Goal: Transaction & Acquisition: Purchase product/service

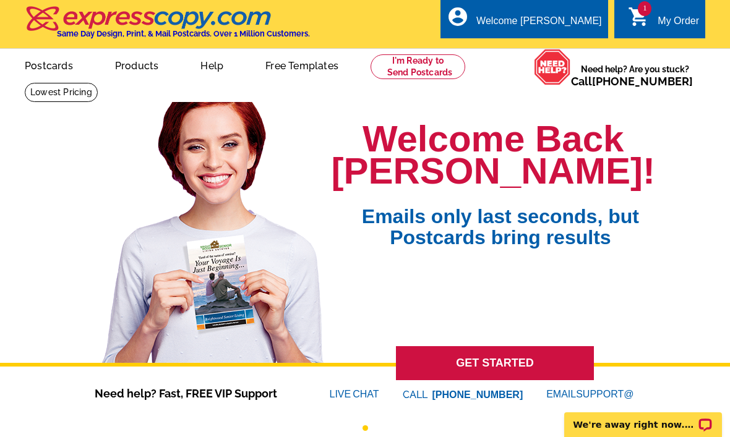
click at [677, 22] on div "My Order" at bounding box center [677, 23] width 41 height 17
click at [665, 29] on div "My Order" at bounding box center [677, 23] width 41 height 17
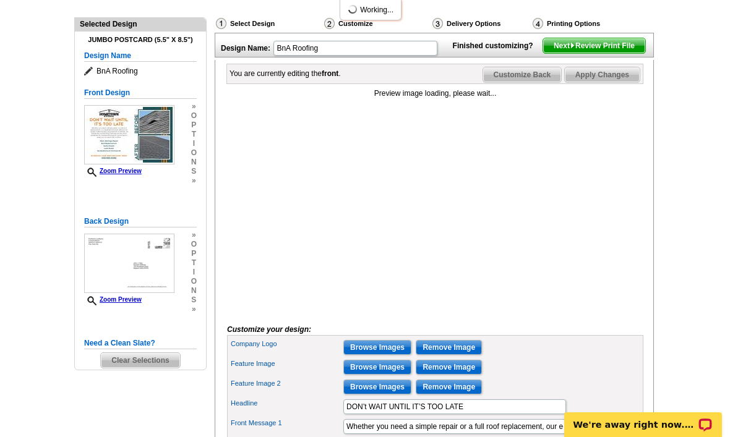
scroll to position [127, 0]
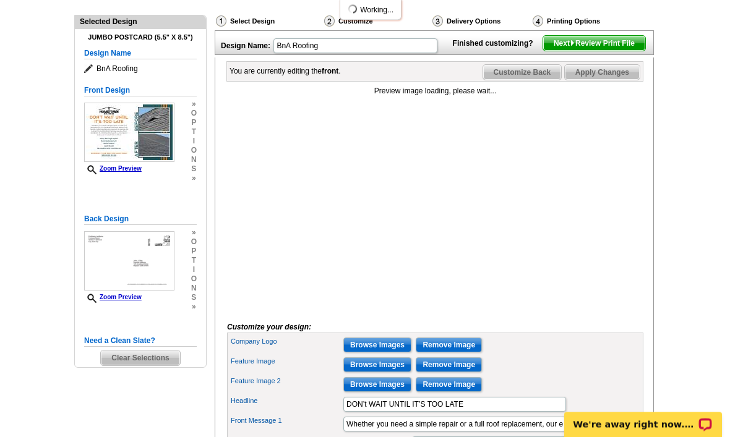
click at [171, 351] on span "Clear Selections" at bounding box center [140, 358] width 79 height 15
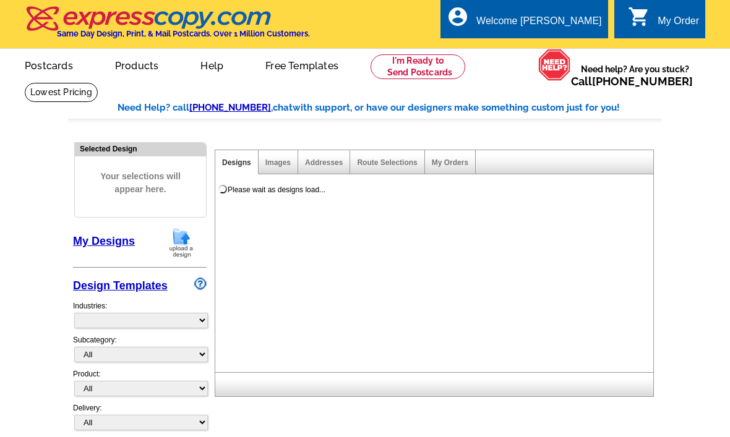
select select "785"
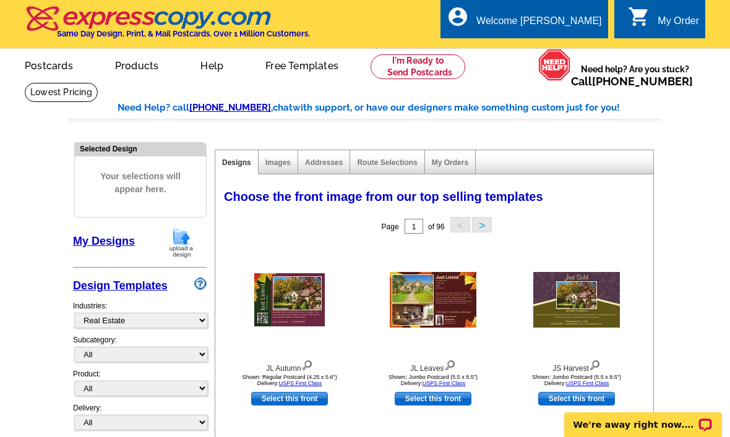
click at [582, 55] on link "My Account" at bounding box center [573, 60] width 48 height 10
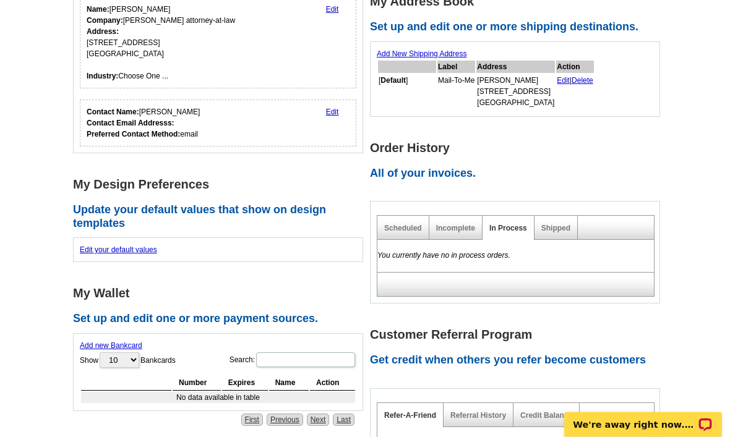
click at [465, 228] on link "Incomplete" at bounding box center [455, 228] width 39 height 9
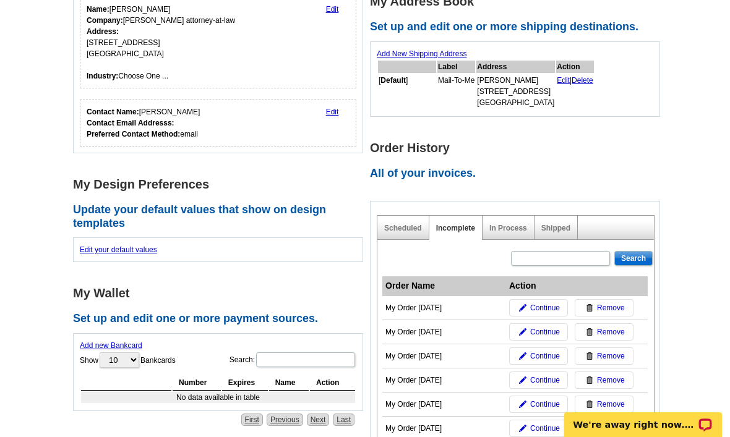
click at [540, 396] on link "Continue" at bounding box center [538, 404] width 59 height 17
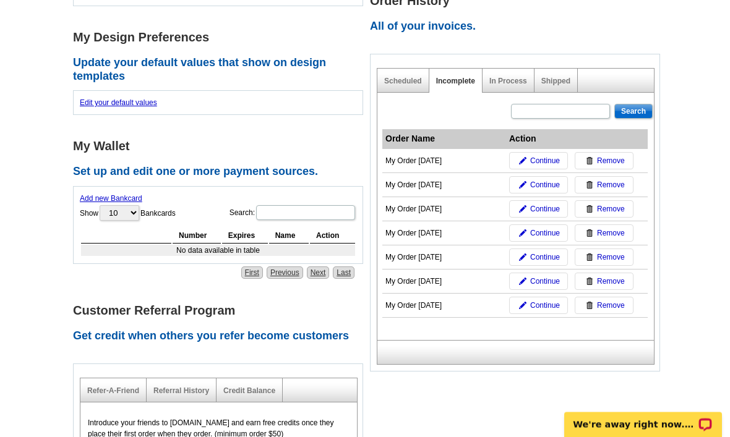
scroll to position [357, 0]
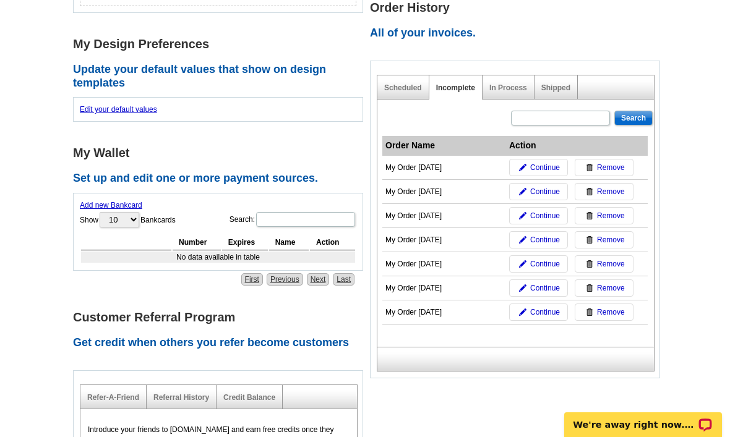
click at [545, 211] on span "Continue" at bounding box center [545, 215] width 30 height 11
click at [551, 210] on span "Continue" at bounding box center [545, 215] width 30 height 11
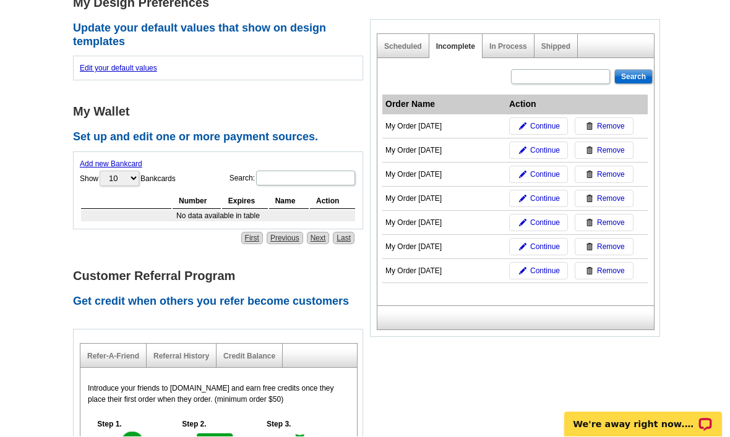
click at [548, 145] on span "Continue" at bounding box center [545, 150] width 30 height 11
click at [530, 238] on link "Continue" at bounding box center [538, 246] width 59 height 17
click at [536, 243] on span "Continue" at bounding box center [545, 246] width 30 height 11
click at [547, 147] on span "Continue" at bounding box center [545, 150] width 30 height 11
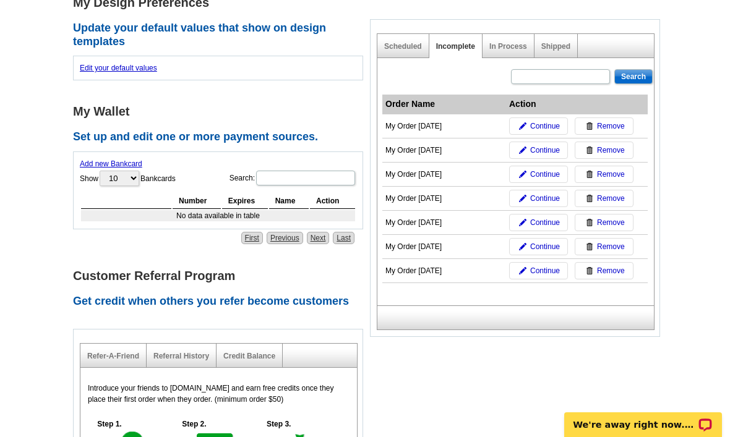
click at [550, 174] on span "Continue" at bounding box center [545, 174] width 30 height 11
click at [555, 198] on span "Continue" at bounding box center [545, 198] width 30 height 11
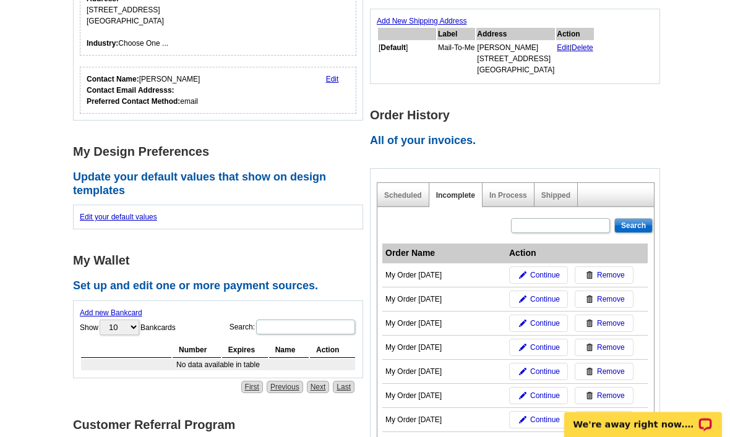
scroll to position [247, 0]
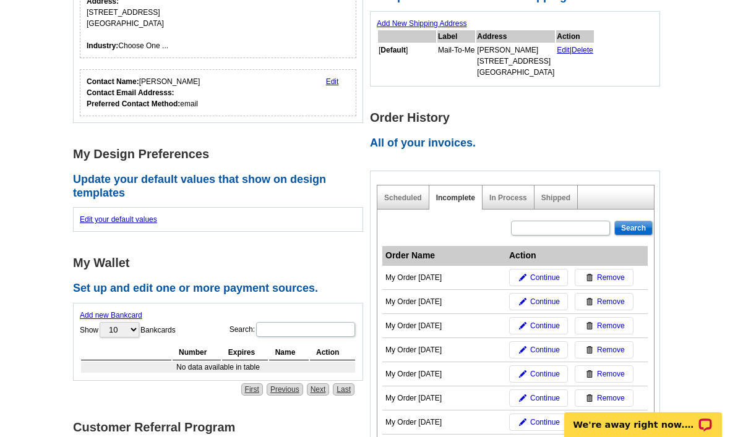
click at [519, 372] on img at bounding box center [522, 373] width 7 height 7
click at [536, 393] on span "Continue" at bounding box center [545, 398] width 30 height 11
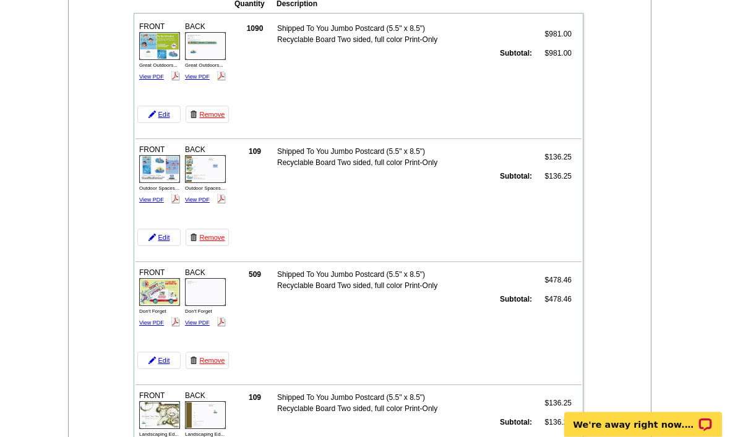
scroll to position [96, 0]
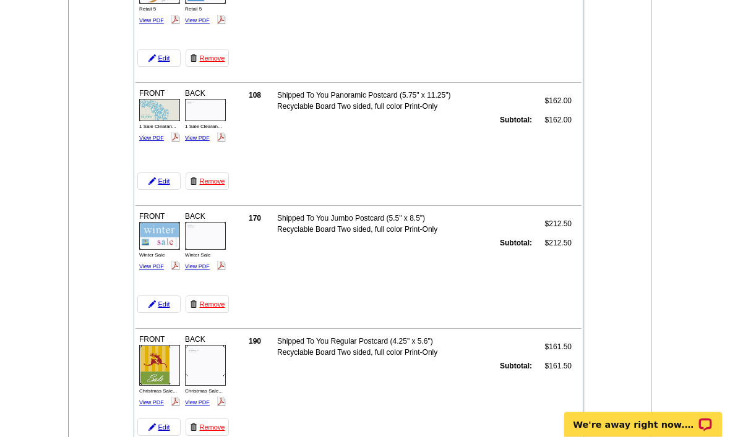
scroll to position [1156, 0]
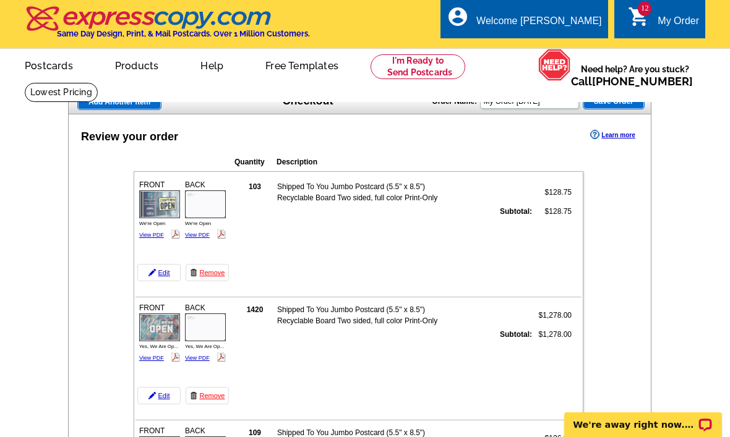
click at [603, 106] on span "Save Order" at bounding box center [613, 101] width 61 height 15
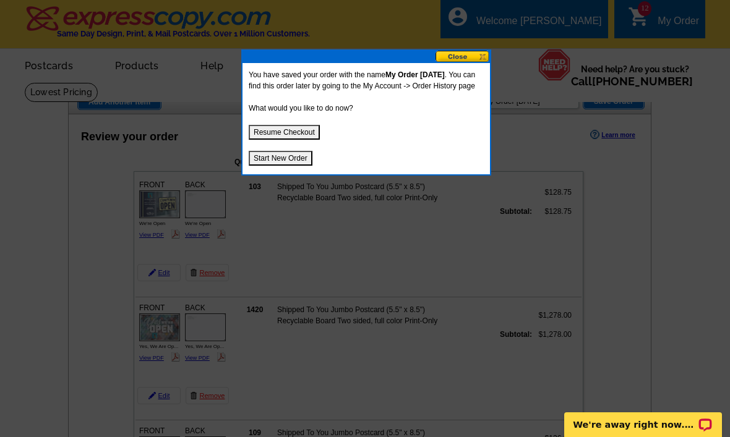
click at [294, 166] on button "Start New Order" at bounding box center [281, 158] width 64 height 15
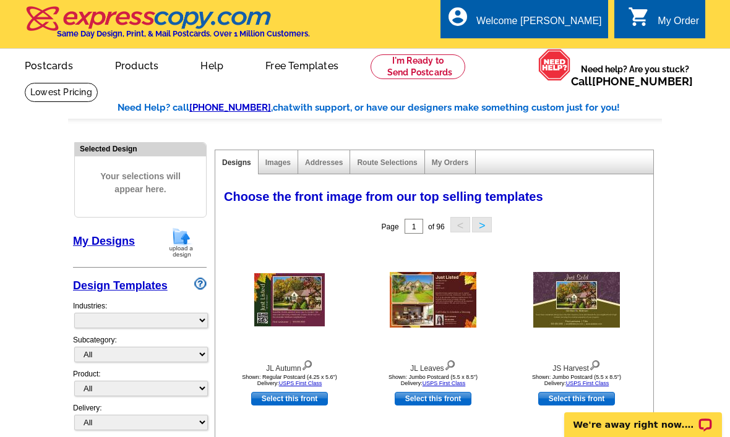
select select "785"
click at [585, 55] on link "My Account" at bounding box center [573, 60] width 48 height 10
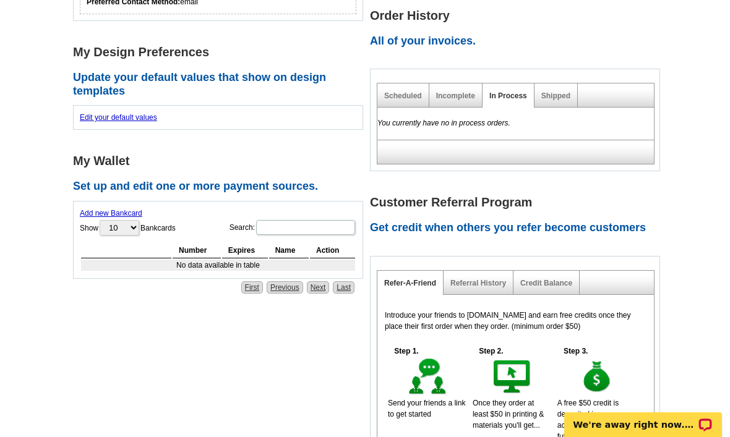
click at [471, 94] on link "Incomplete" at bounding box center [455, 96] width 39 height 9
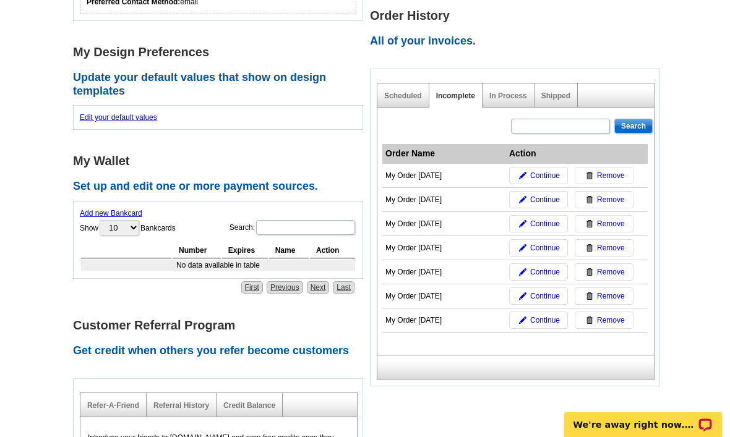
click at [529, 317] on link "Continue" at bounding box center [538, 320] width 59 height 17
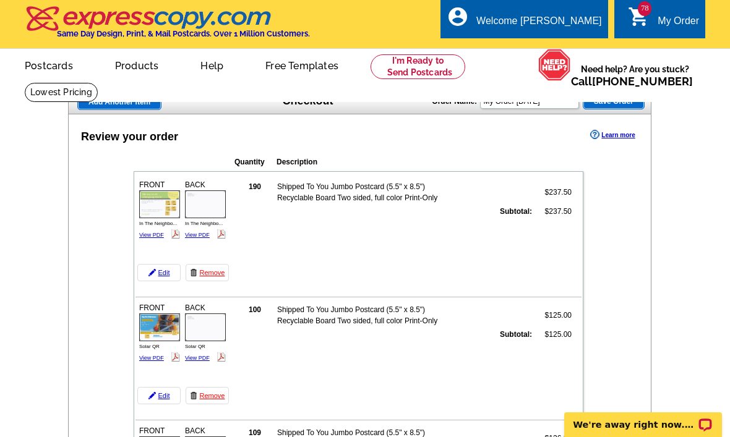
click at [148, 247] on div "FRONT In The Neighbo... View PDF BACK" at bounding box center [183, 212] width 92 height 70
click at [148, 236] on link "View PDF" at bounding box center [151, 235] width 25 height 6
click at [200, 234] on link "View PDF" at bounding box center [197, 235] width 25 height 6
